Goal: Find specific page/section: Find specific page/section

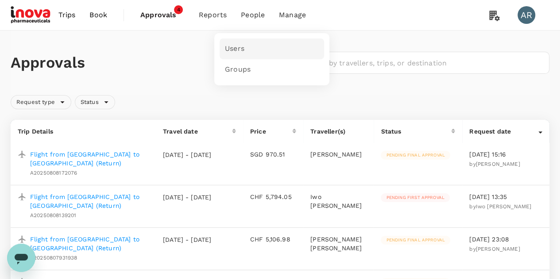
click at [272, 47] on link "Users" at bounding box center [271, 48] width 104 height 21
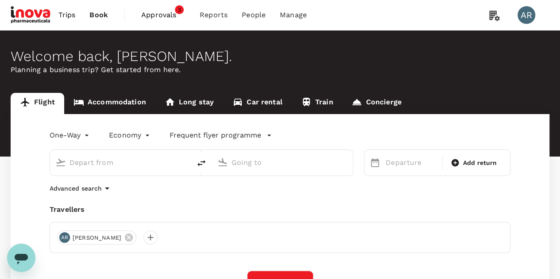
type input "Ngurah Rai Intl (DPS)"
type input "[GEOGRAPHIC_DATA], [GEOGRAPHIC_DATA] (any)"
click at [165, 15] on span "Approvals" at bounding box center [163, 15] width 44 height 11
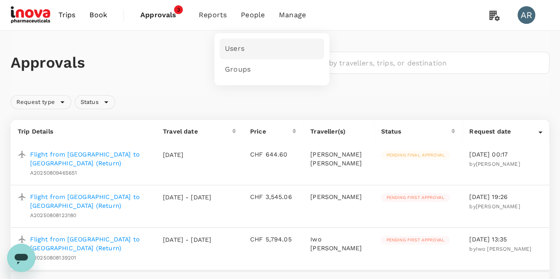
click at [267, 48] on link "Users" at bounding box center [271, 48] width 104 height 21
